Goal: Information Seeking & Learning: Compare options

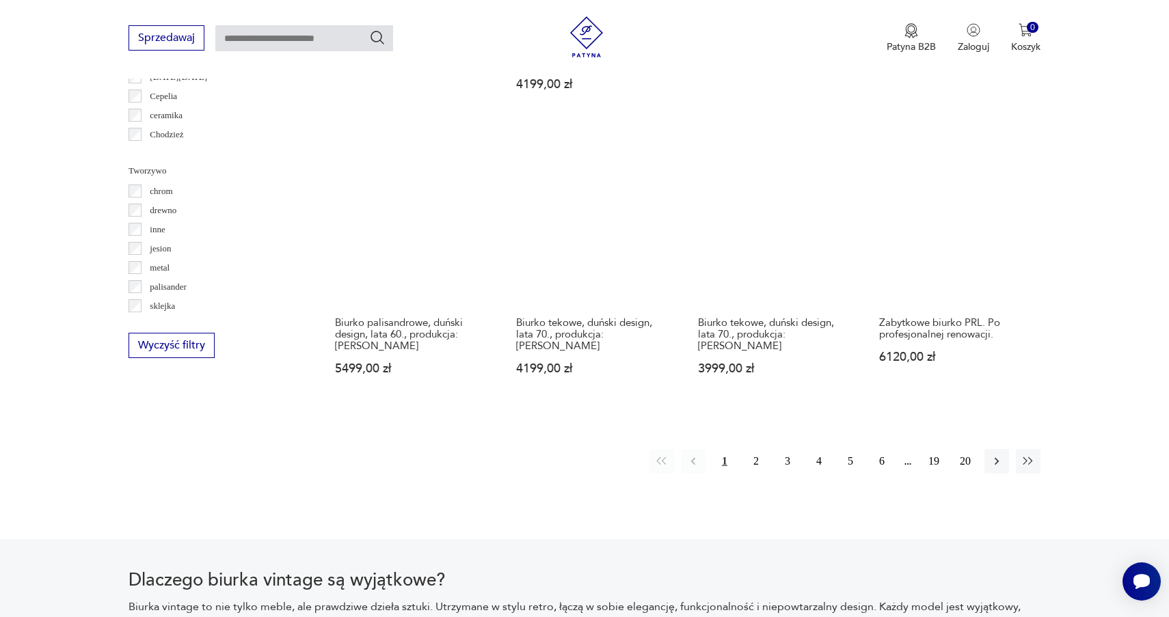
scroll to position [1349, 0]
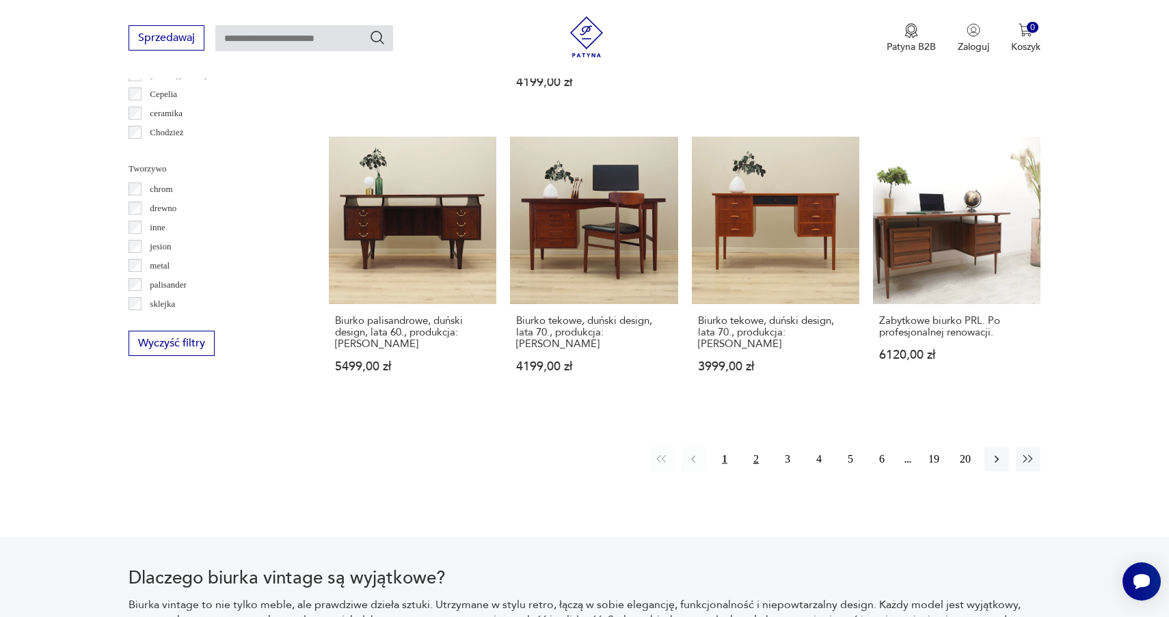
click at [756, 447] on button "2" at bounding box center [755, 459] width 25 height 25
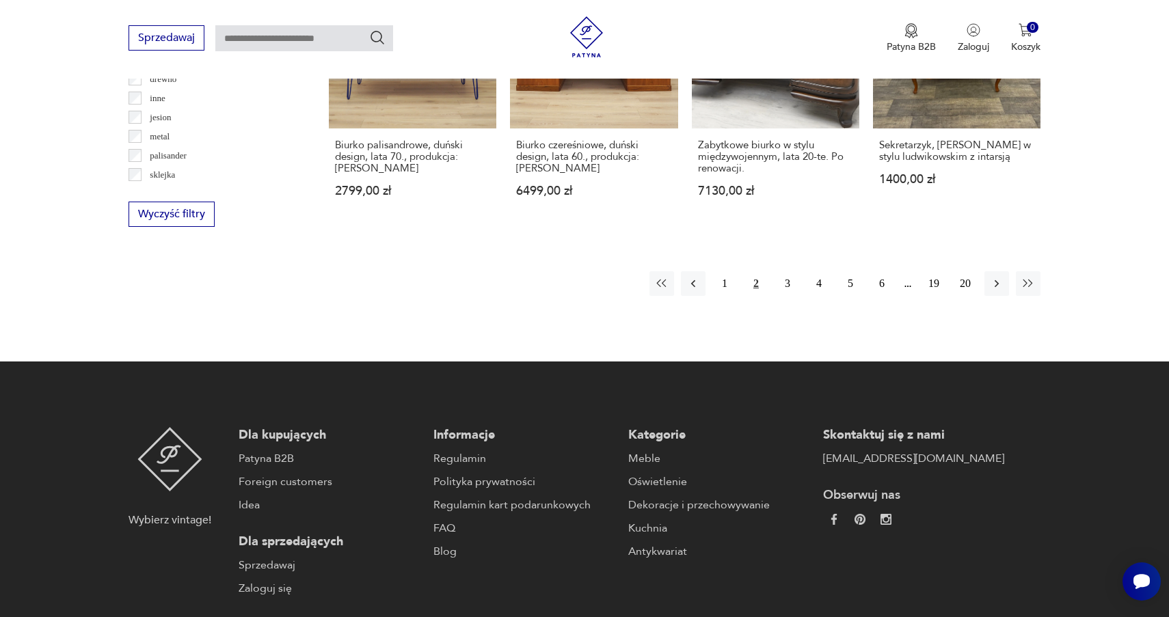
scroll to position [1492, 0]
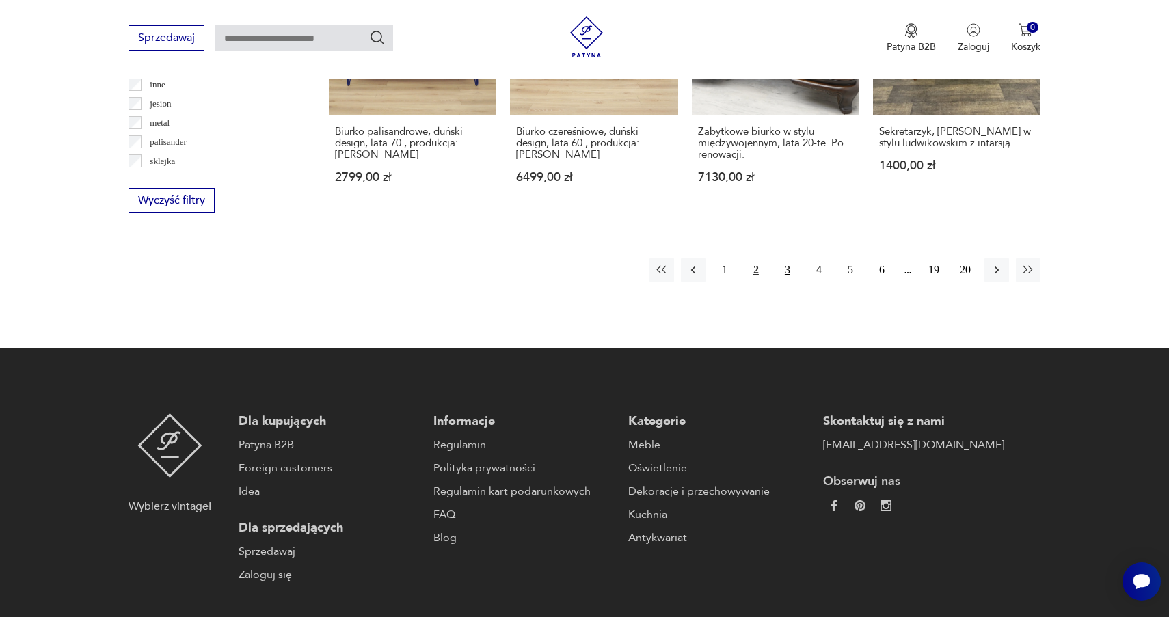
click at [787, 258] on button "3" at bounding box center [787, 270] width 25 height 25
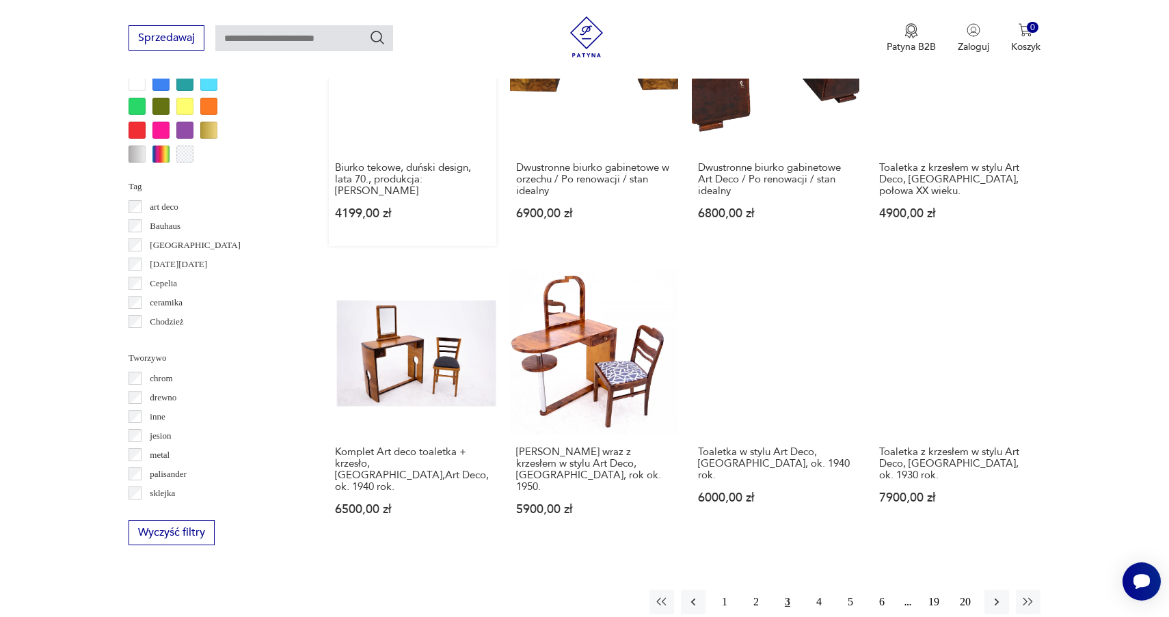
scroll to position [1238, 0]
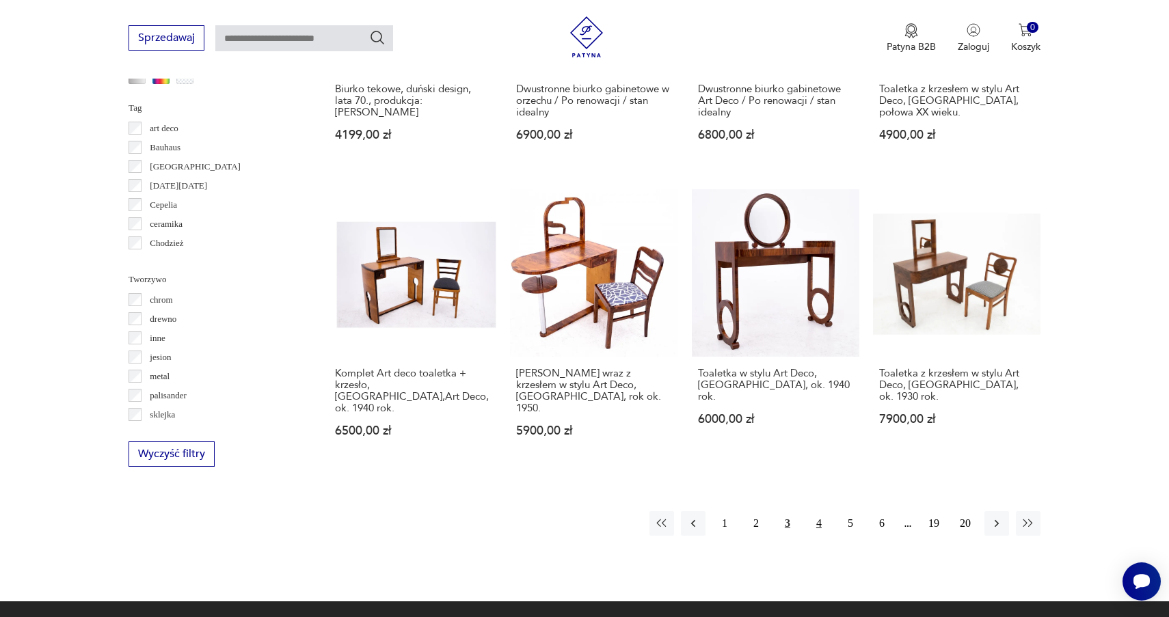
click at [818, 511] on button "4" at bounding box center [818, 523] width 25 height 25
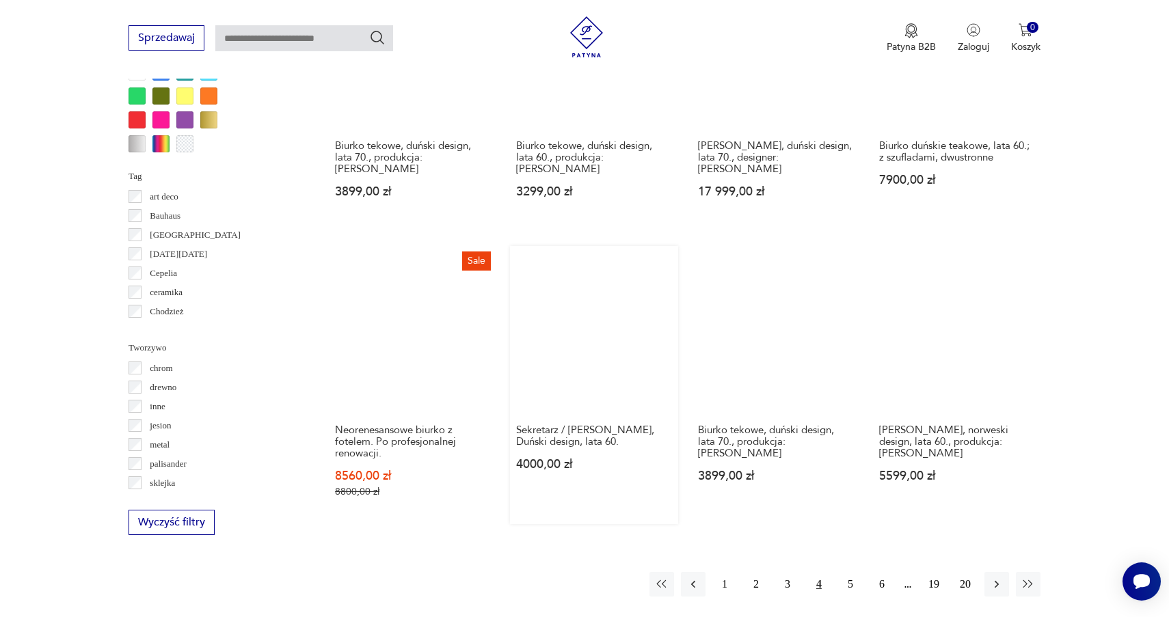
scroll to position [1172, 0]
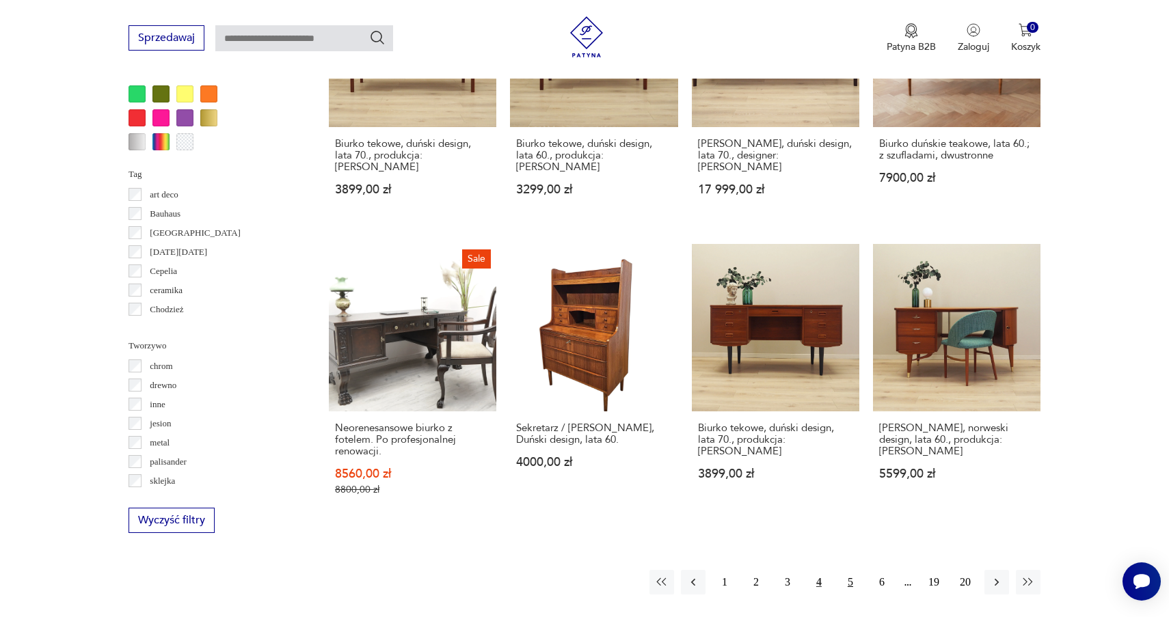
click at [849, 570] on button "5" at bounding box center [850, 582] width 25 height 25
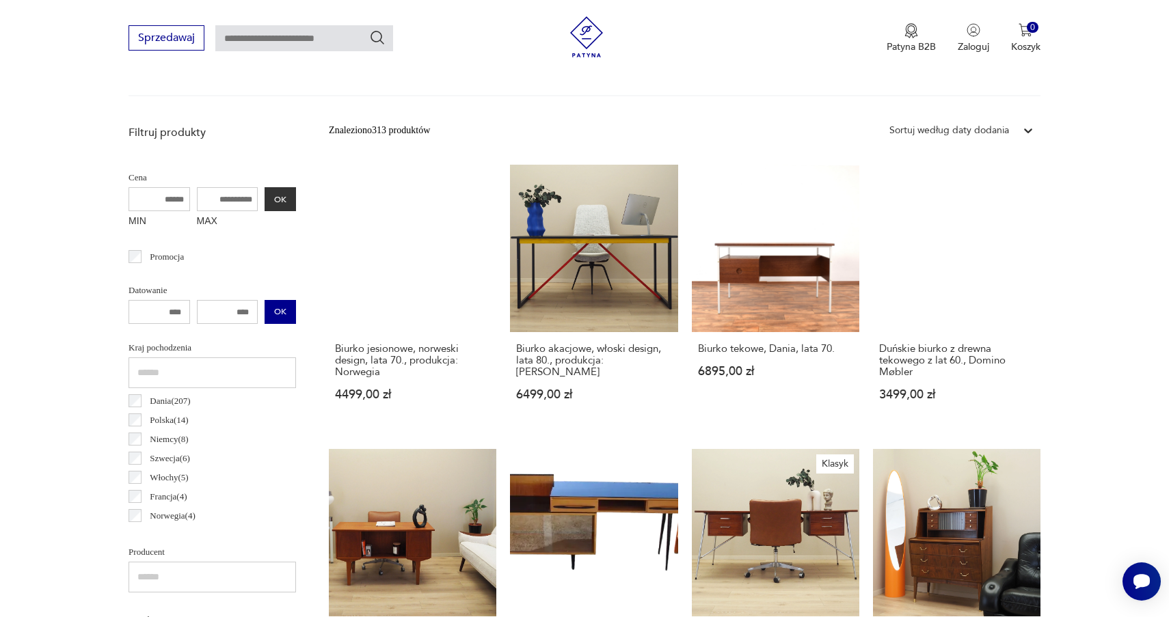
scroll to position [409, 0]
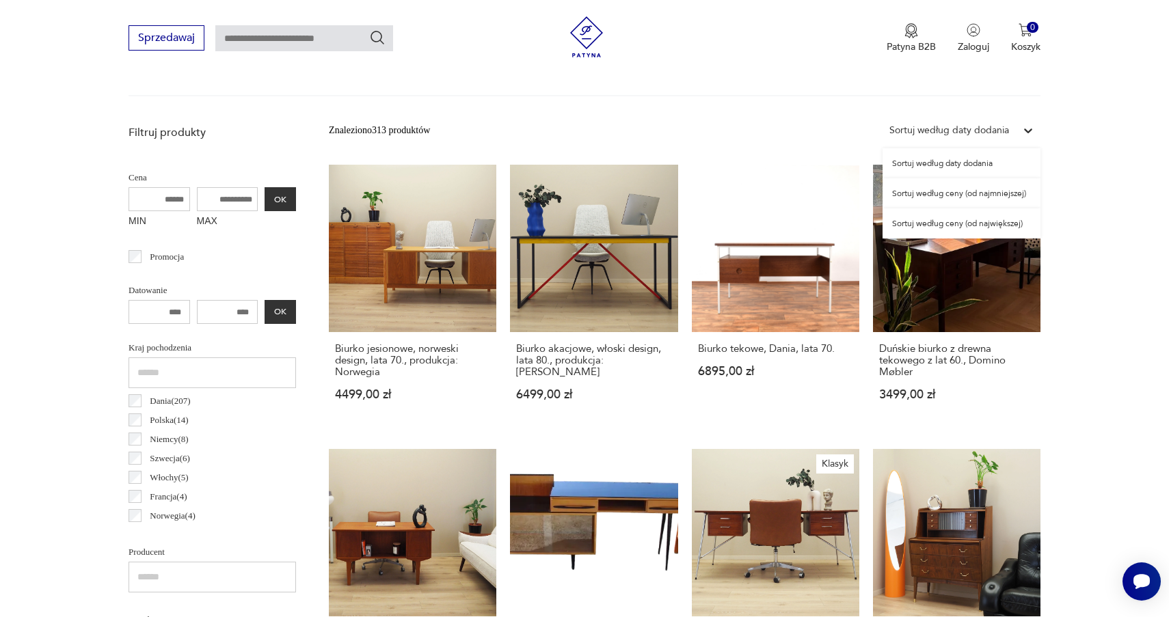
click at [1024, 130] on icon at bounding box center [1028, 130] width 8 height 5
click at [995, 196] on div "Sortuj według ceny (od najmniejszej)" at bounding box center [961, 193] width 158 height 30
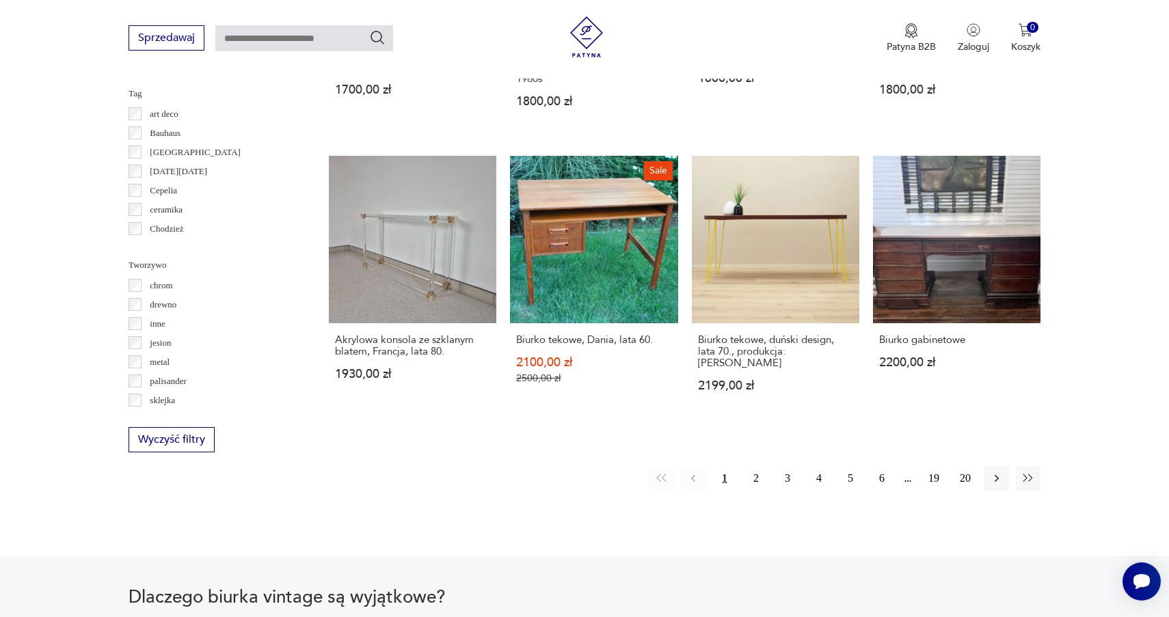
scroll to position [1253, 0]
click at [755, 465] on button "2" at bounding box center [755, 477] width 25 height 25
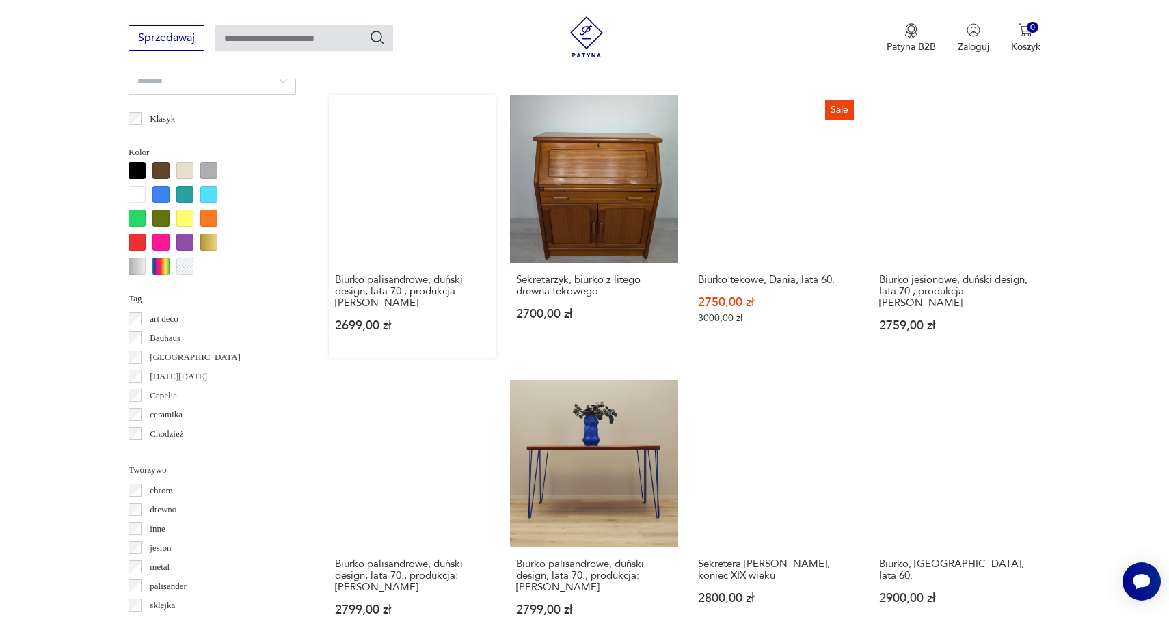
scroll to position [1051, 0]
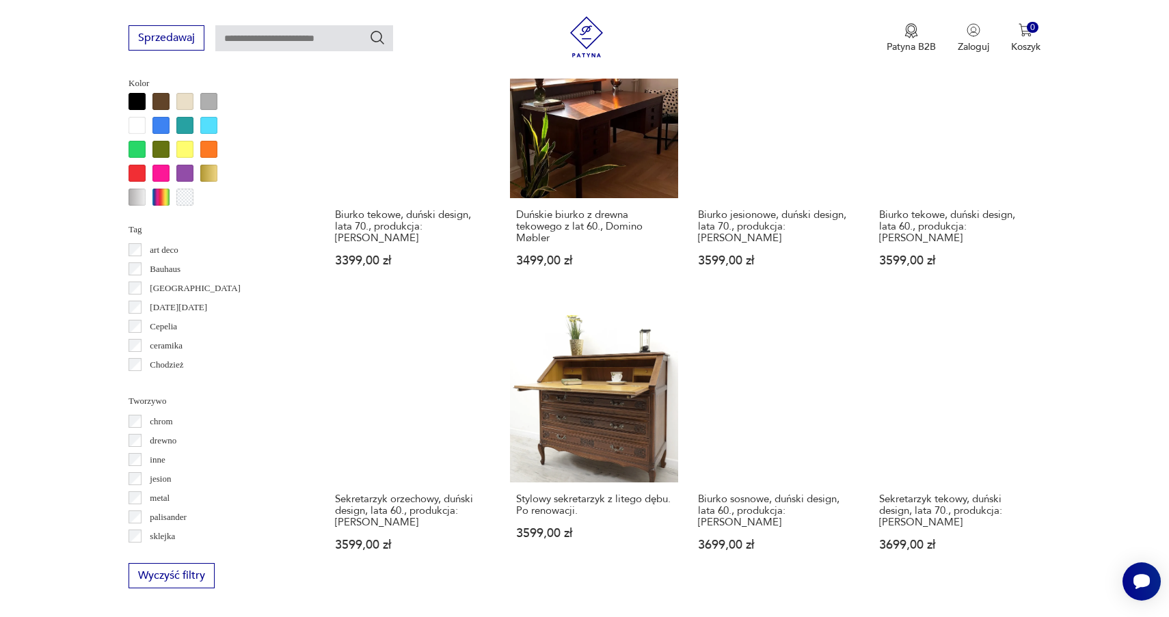
scroll to position [1149, 0]
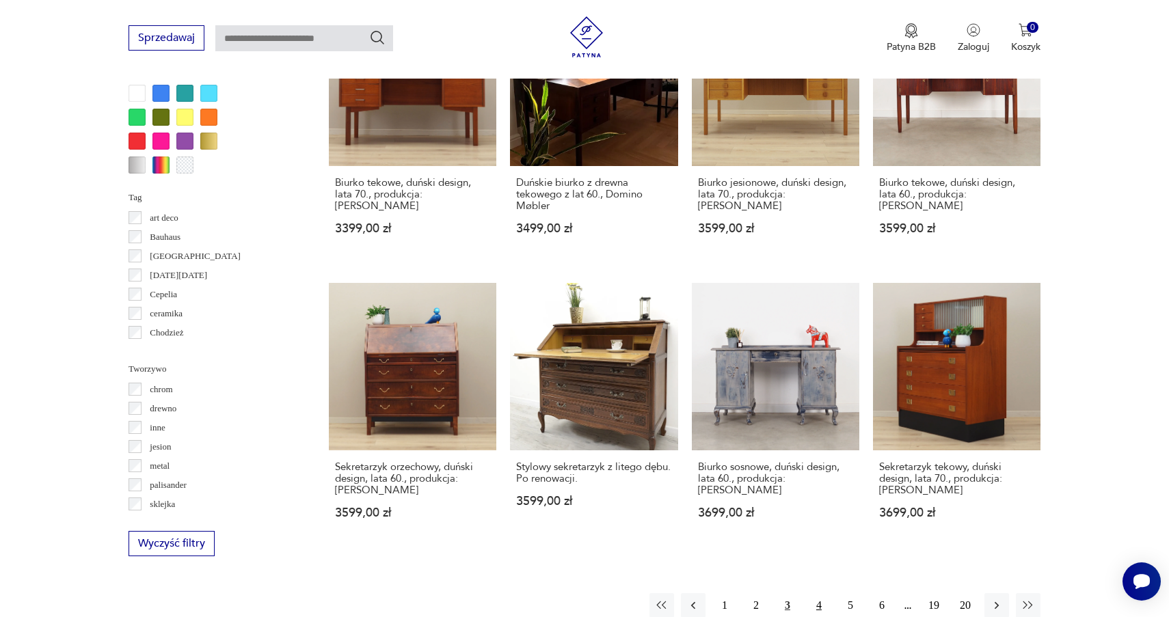
click at [821, 593] on button "4" at bounding box center [818, 605] width 25 height 25
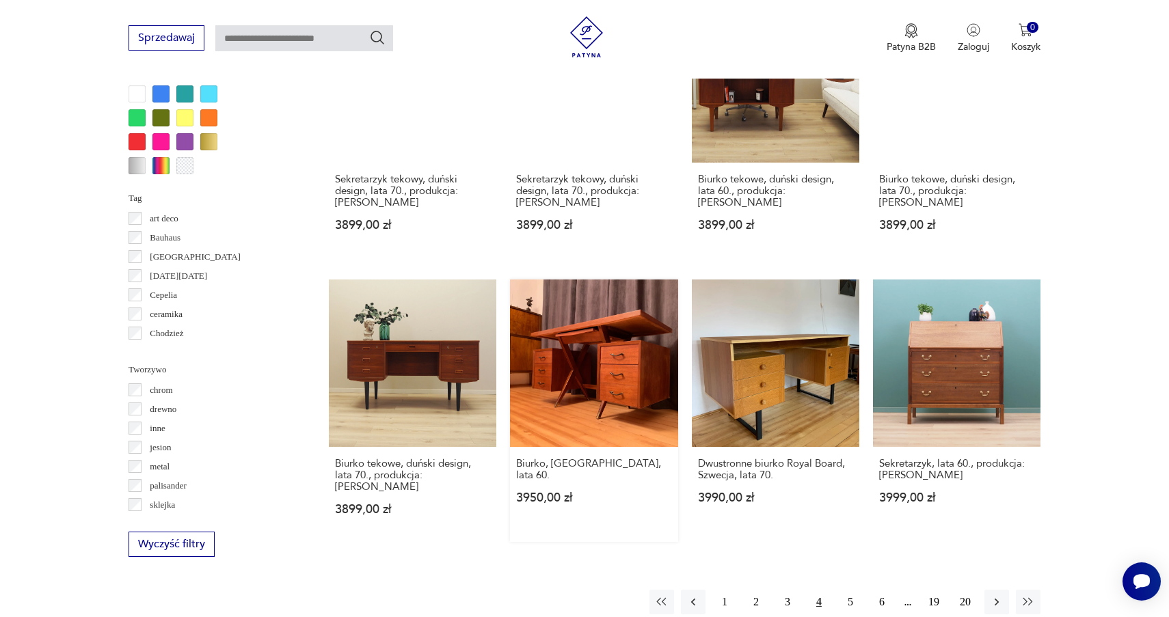
scroll to position [1149, 0]
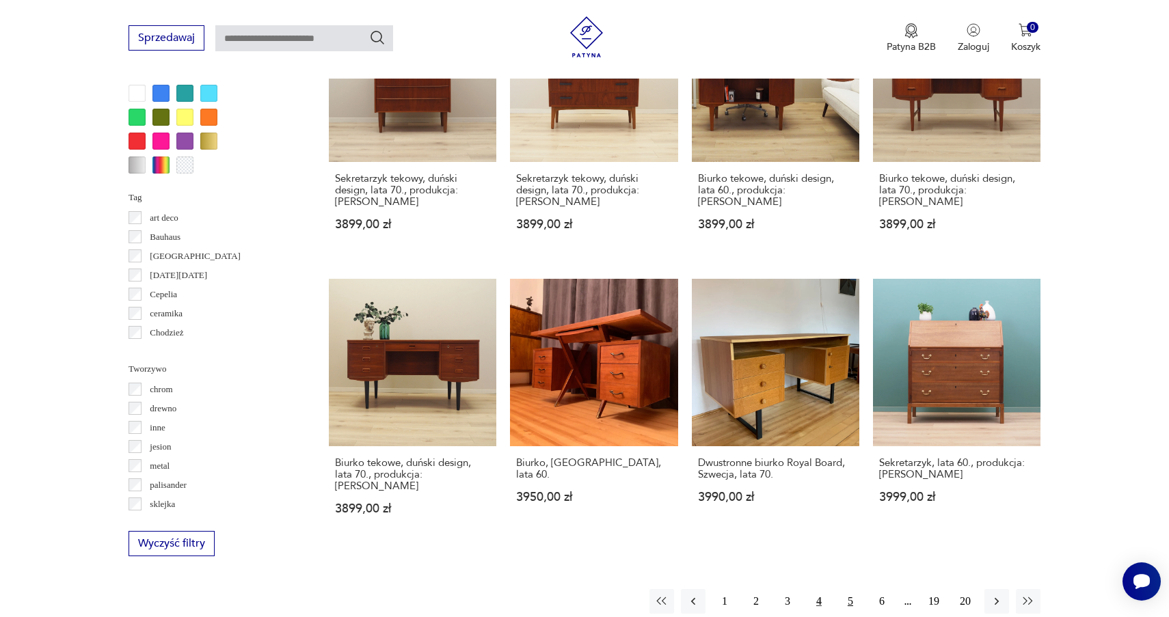
click at [852, 589] on button "5" at bounding box center [850, 601] width 25 height 25
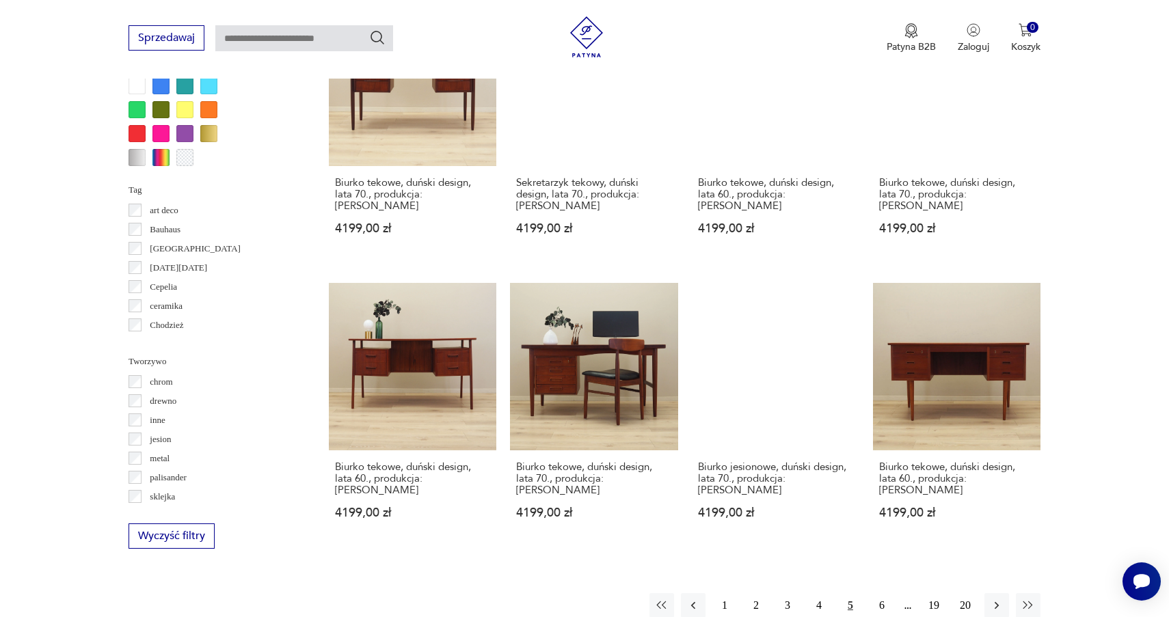
scroll to position [1163, 0]
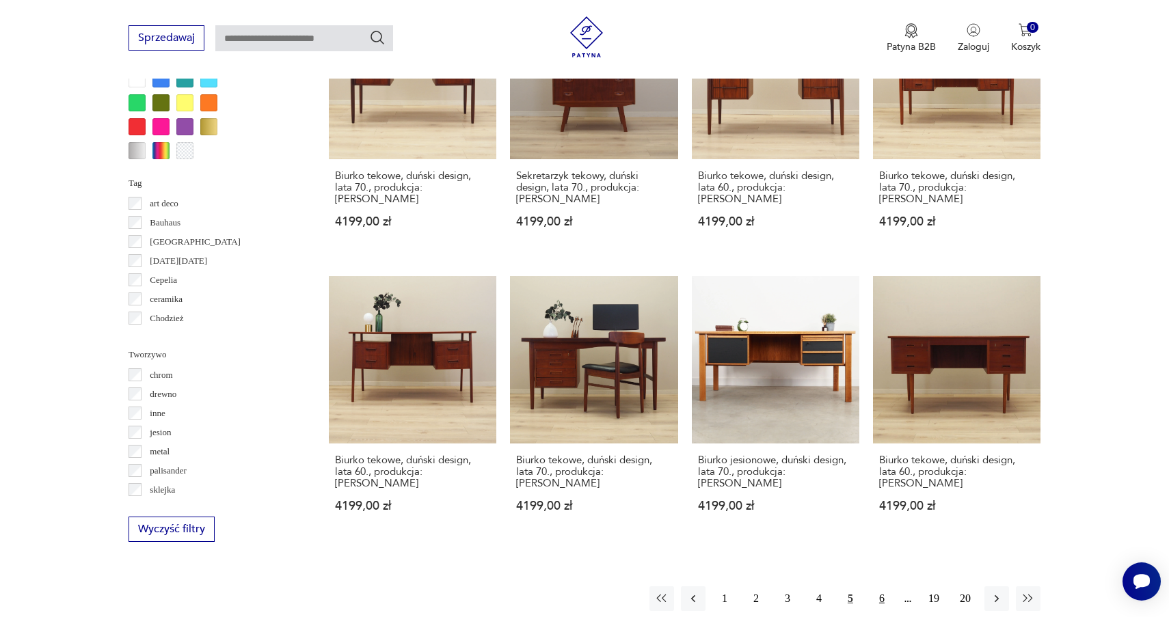
click at [883, 586] on button "6" at bounding box center [881, 598] width 25 height 25
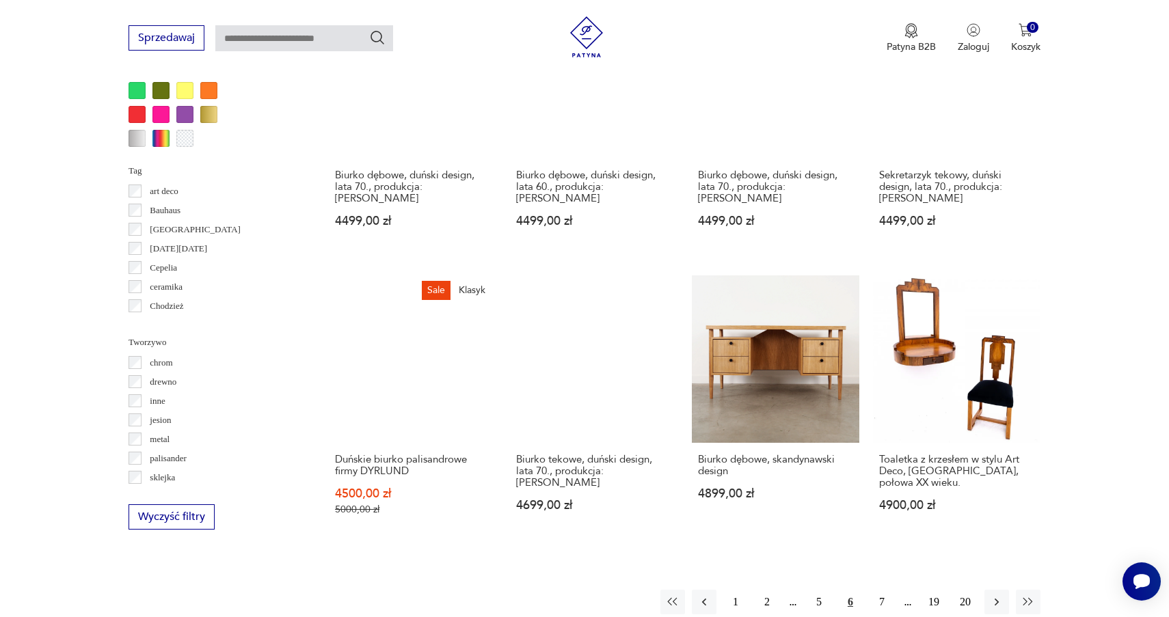
scroll to position [1189, 0]
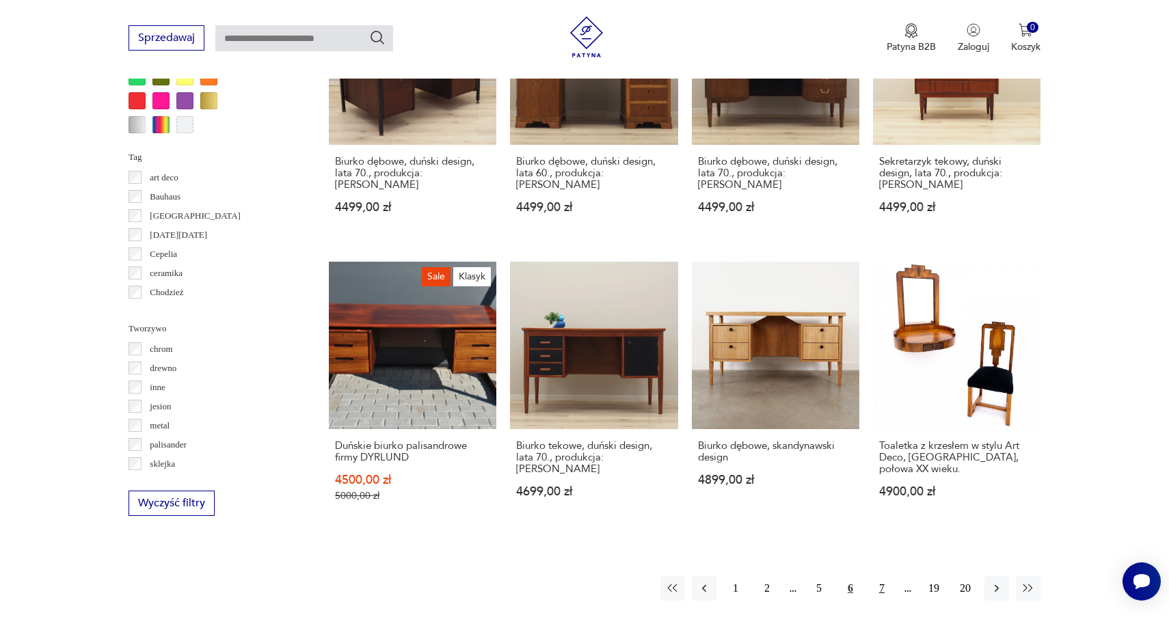
click at [880, 576] on button "7" at bounding box center [881, 588] width 25 height 25
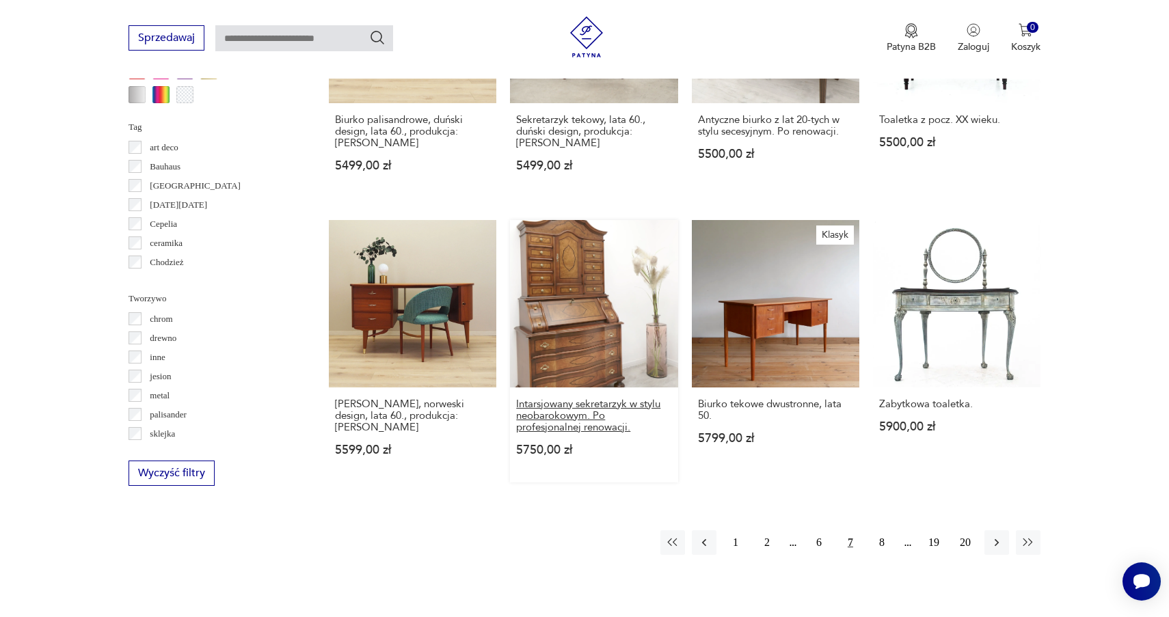
scroll to position [1253, 0]
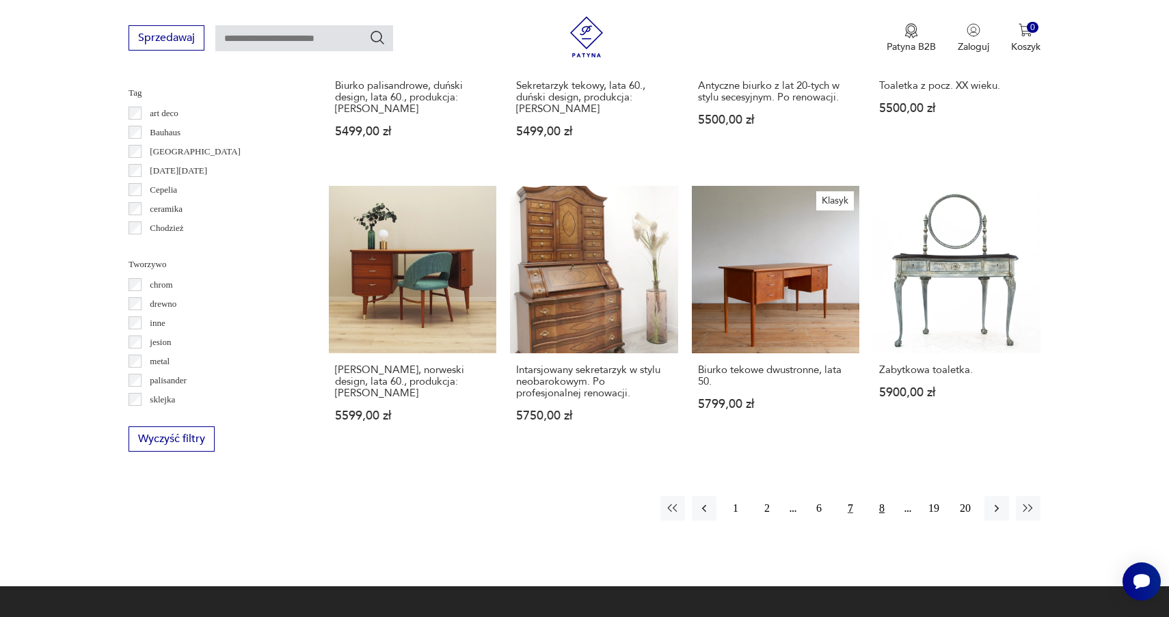
click at [883, 496] on button "8" at bounding box center [881, 508] width 25 height 25
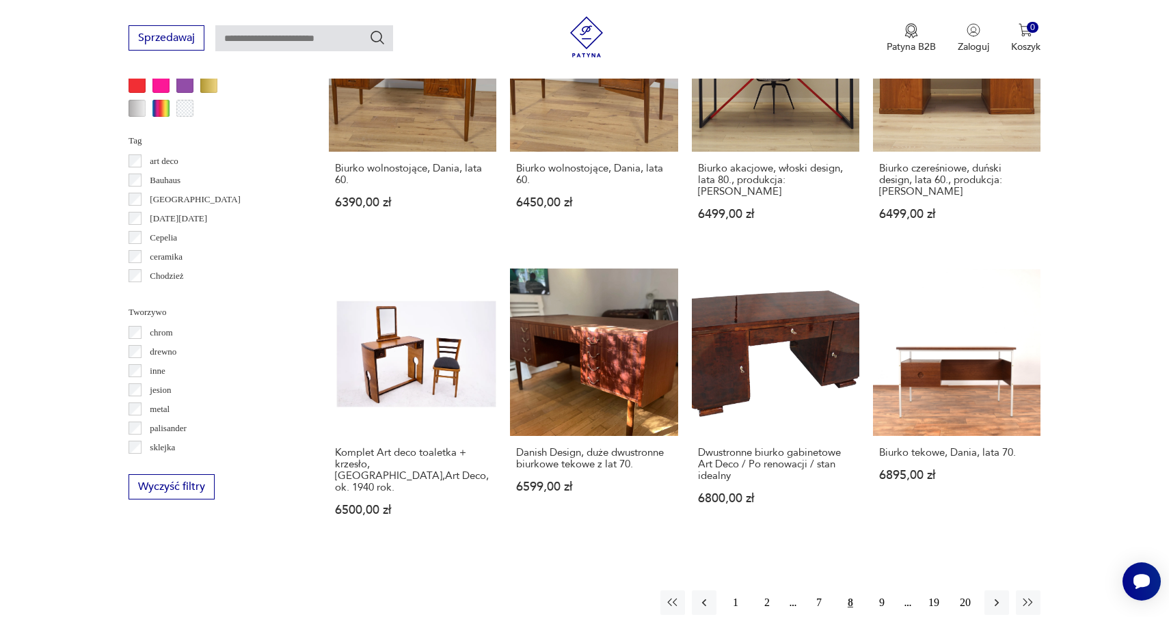
scroll to position [1237, 0]
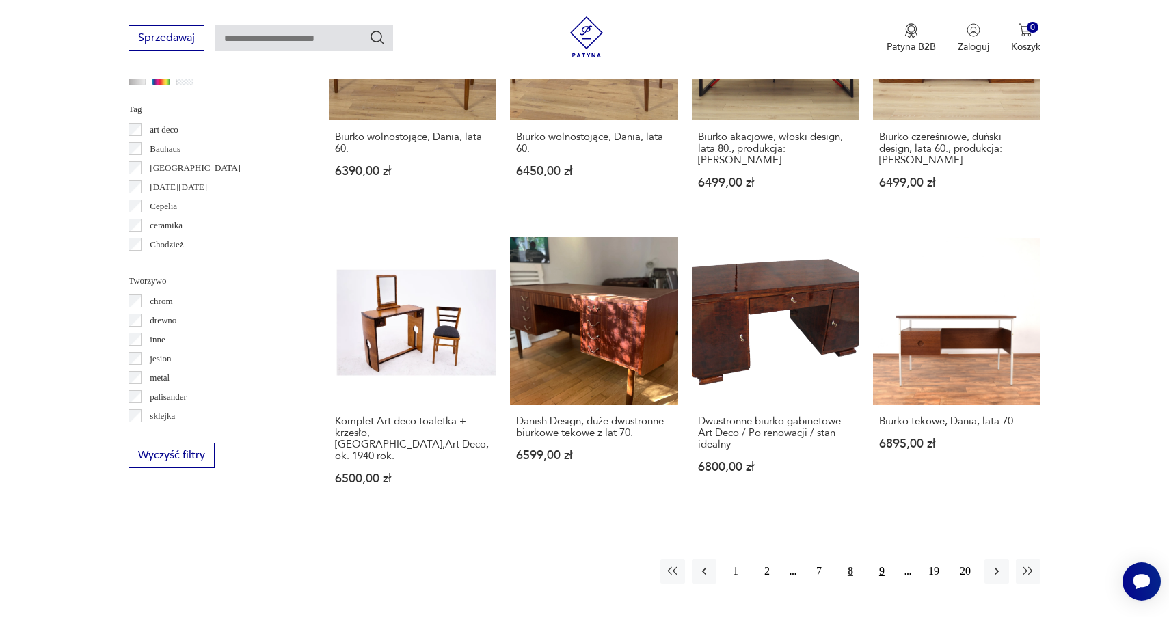
click at [882, 559] on button "9" at bounding box center [881, 571] width 25 height 25
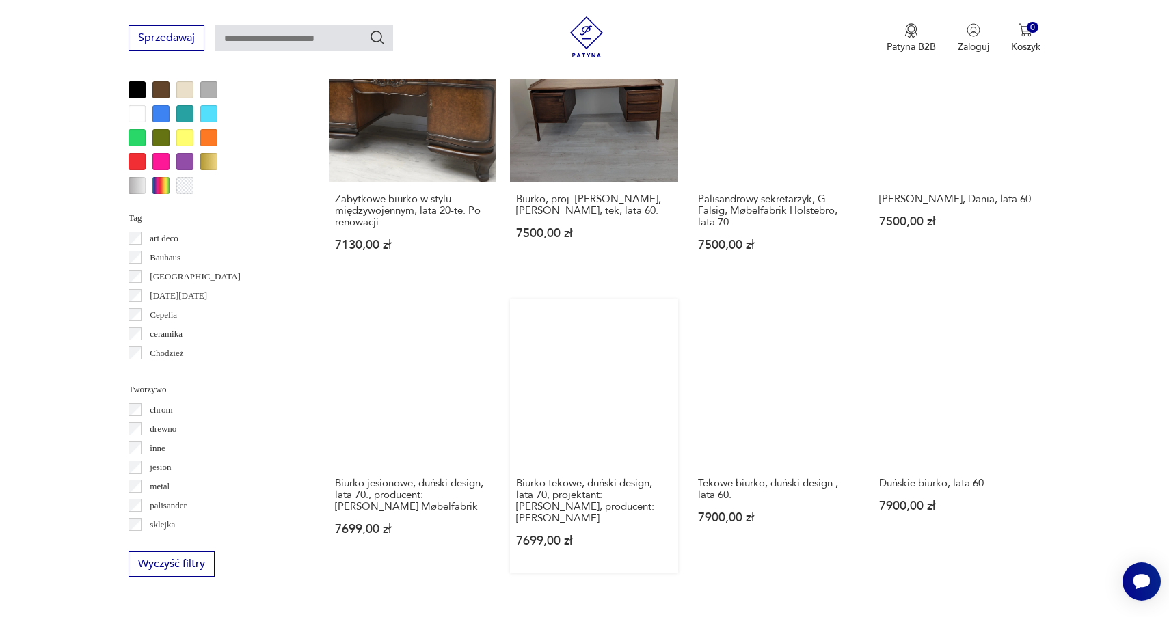
scroll to position [1129, 0]
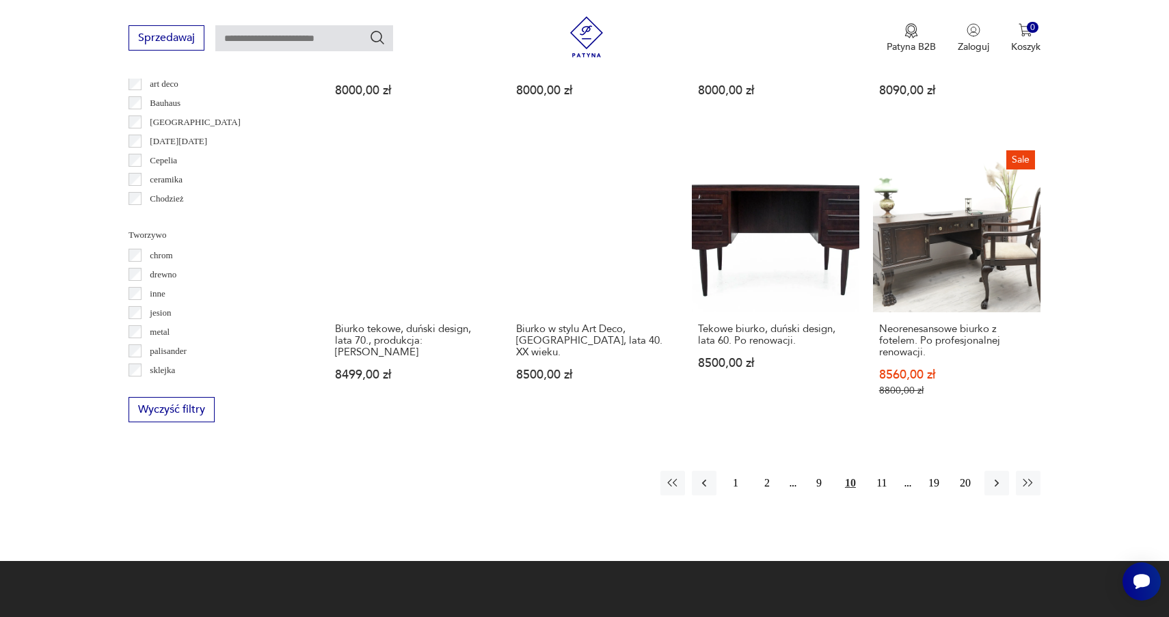
scroll to position [1328, 0]
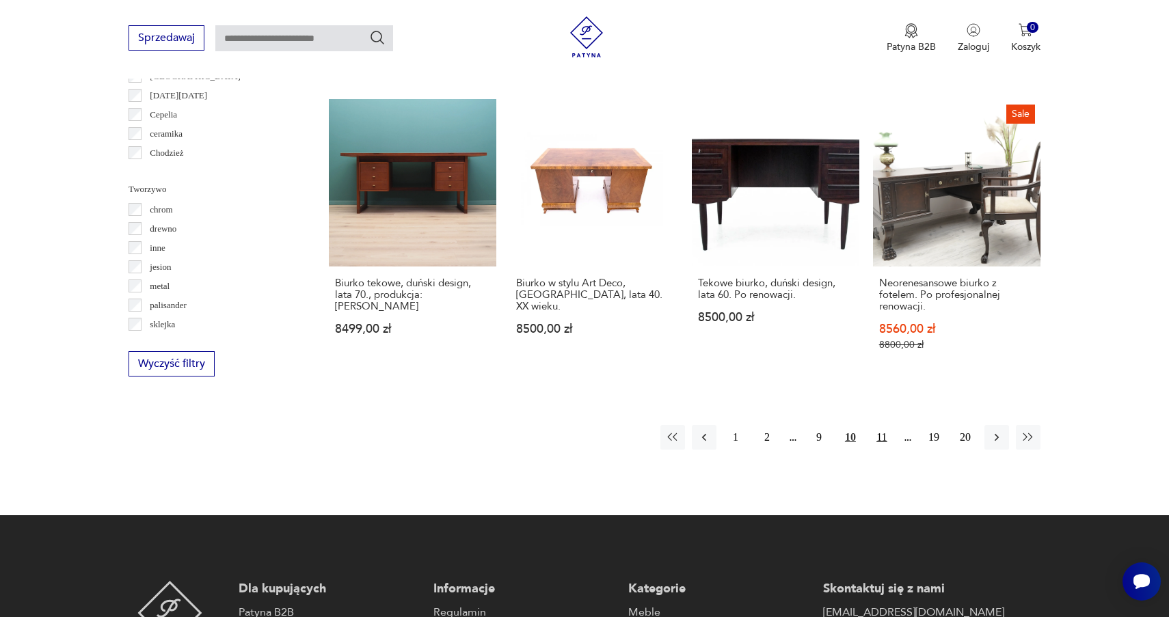
click at [881, 425] on button "11" at bounding box center [881, 437] width 25 height 25
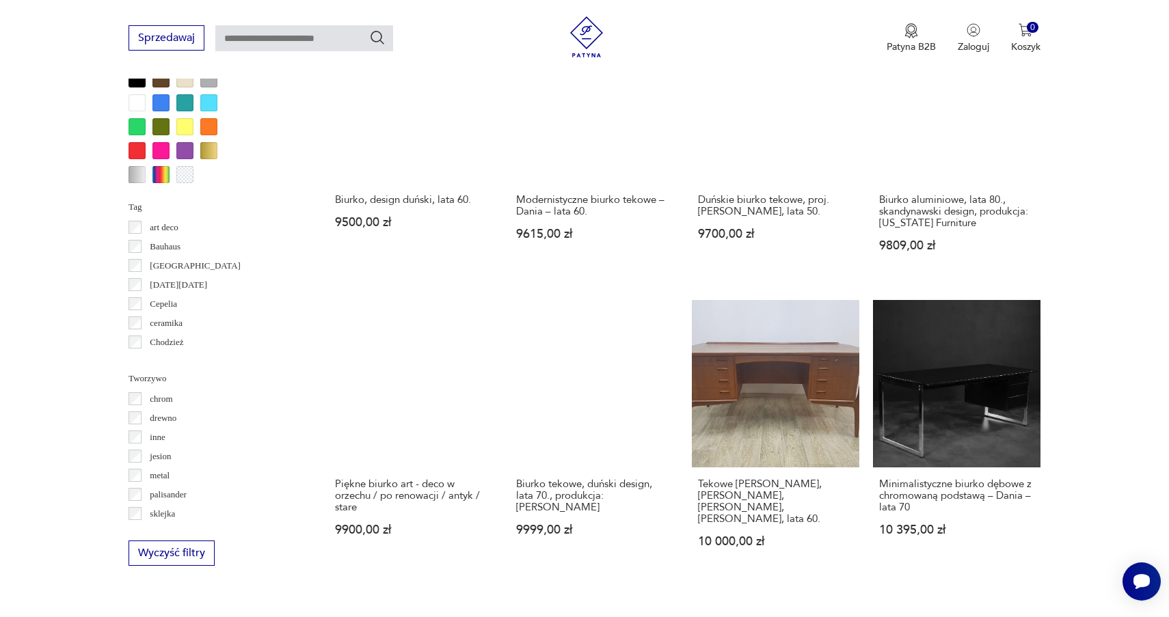
scroll to position [1140, 0]
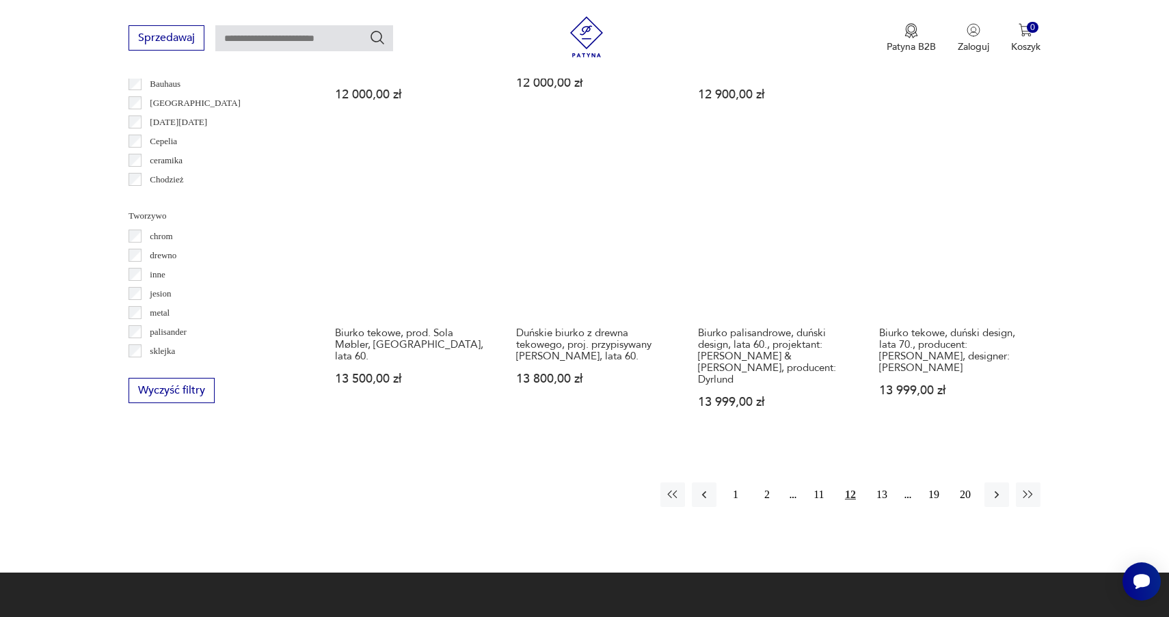
scroll to position [1302, 0]
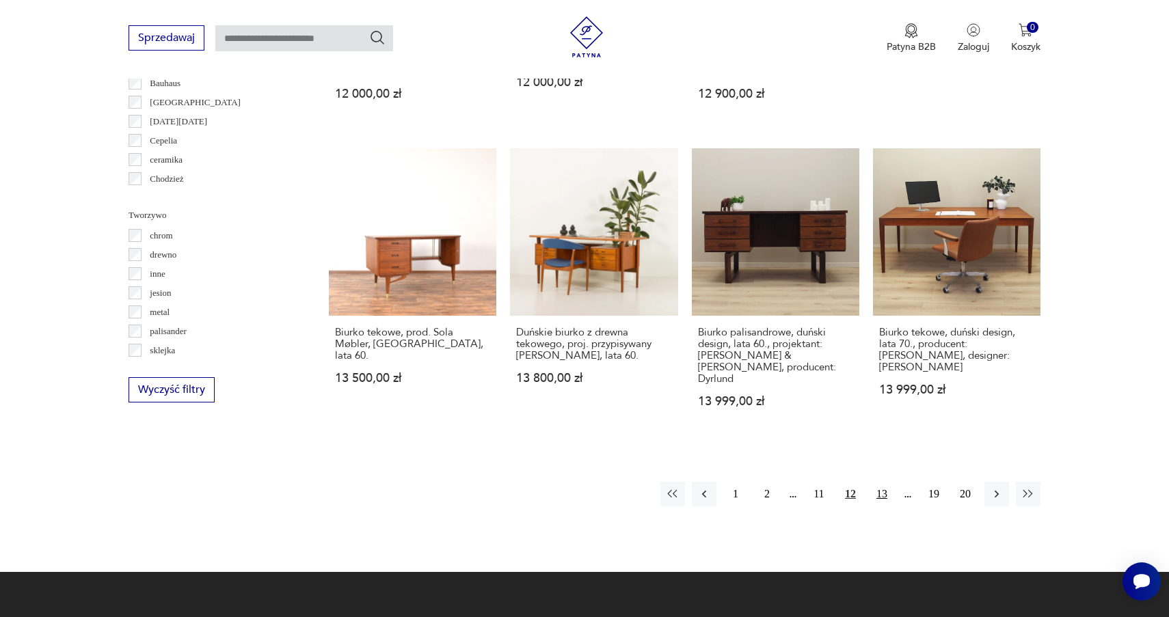
click at [882, 482] on button "13" at bounding box center [881, 494] width 25 height 25
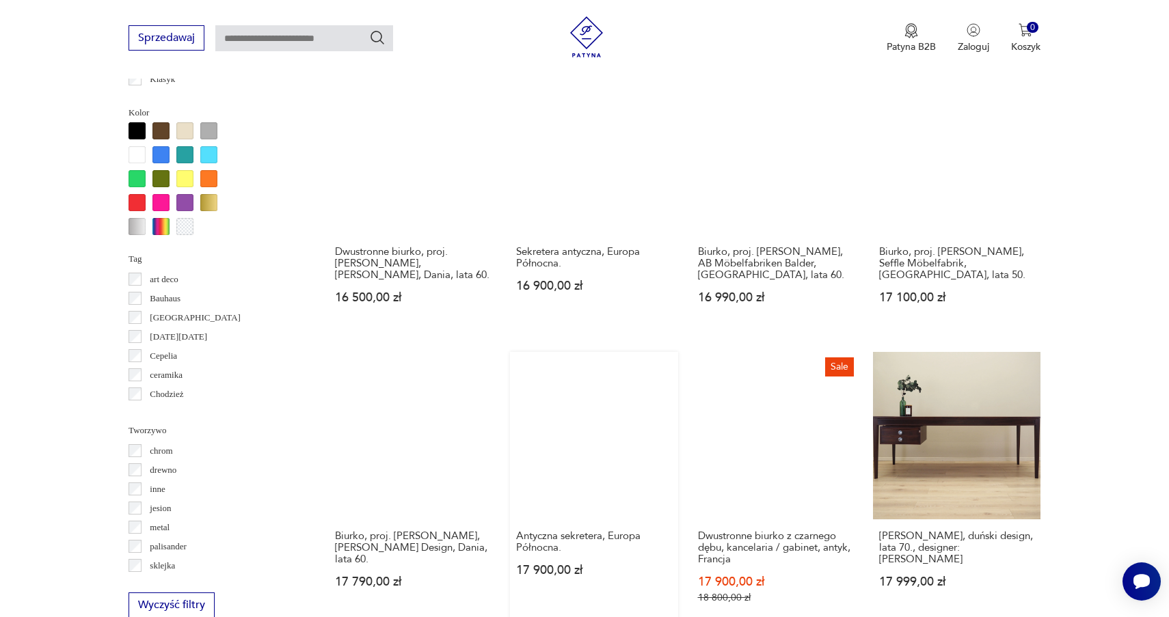
scroll to position [1190, 0]
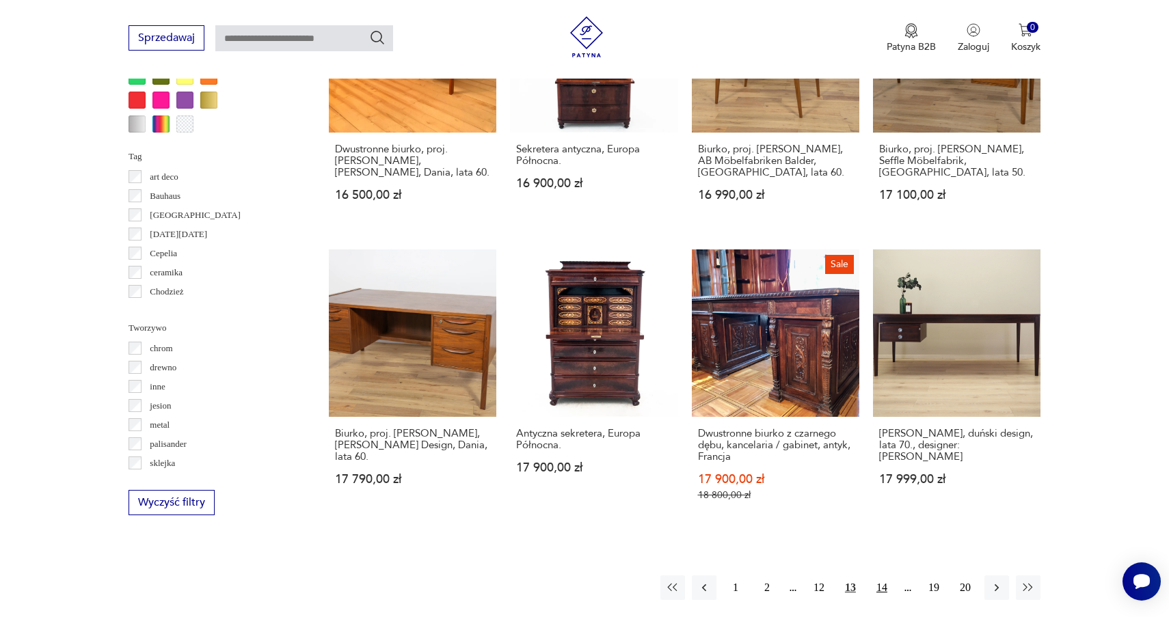
click at [882, 575] on button "14" at bounding box center [881, 587] width 25 height 25
